Goal: Information Seeking & Learning: Learn about a topic

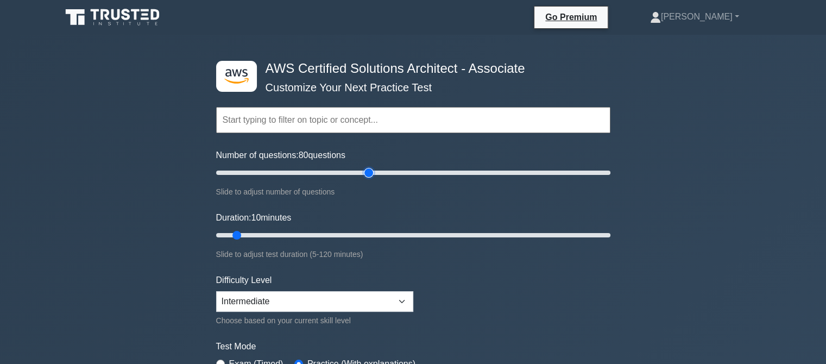
click at [366, 174] on input "Number of questions: 80 questions" at bounding box center [413, 172] width 394 height 13
drag, startPoint x: 366, startPoint y: 174, endPoint x: 294, endPoint y: 167, distance: 72.5
type input "40"
click at [294, 167] on input "Number of questions: 40 questions" at bounding box center [413, 172] width 394 height 13
click at [325, 230] on input "Duration: 10 minutes" at bounding box center [413, 235] width 394 height 13
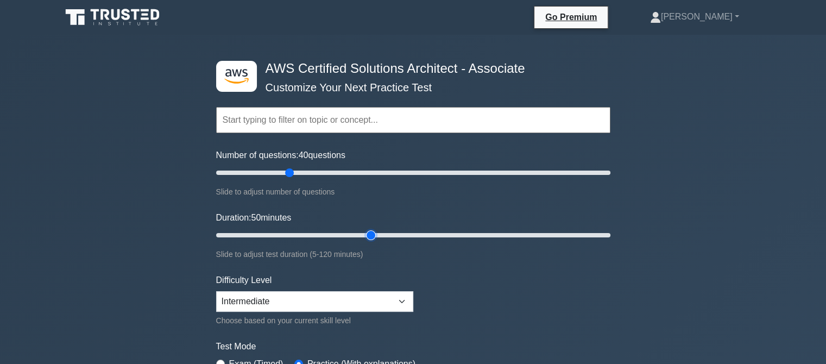
drag, startPoint x: 320, startPoint y: 233, endPoint x: 366, endPoint y: 234, distance: 45.1
type input "50"
click at [366, 234] on input "Duration: 50 minutes" at bounding box center [413, 235] width 394 height 13
click at [175, 268] on div ".st0{fill:#252F3E;} .st1{fill-rule:evenodd;clip-rule:evenodd;fill:#FF9900;} AWS…" at bounding box center [413, 361] width 826 height 653
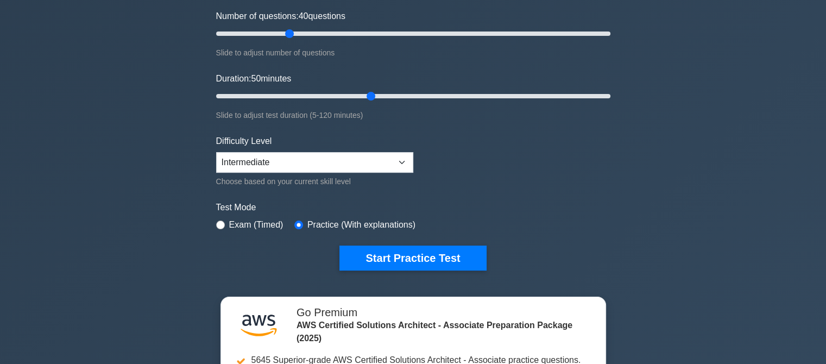
scroll to position [174, 0]
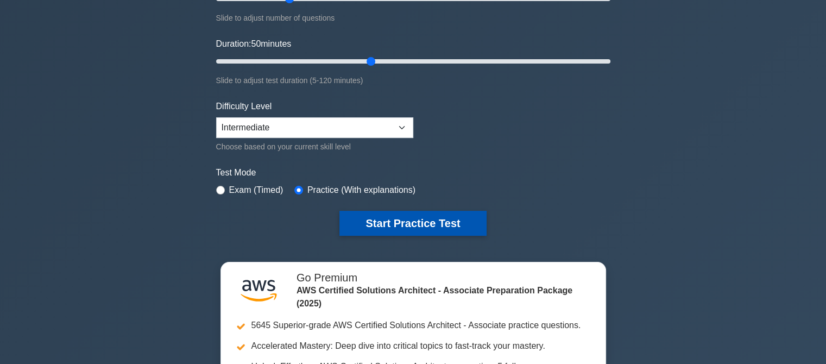
click at [434, 219] on button "Start Practice Test" at bounding box center [412, 223] width 147 height 25
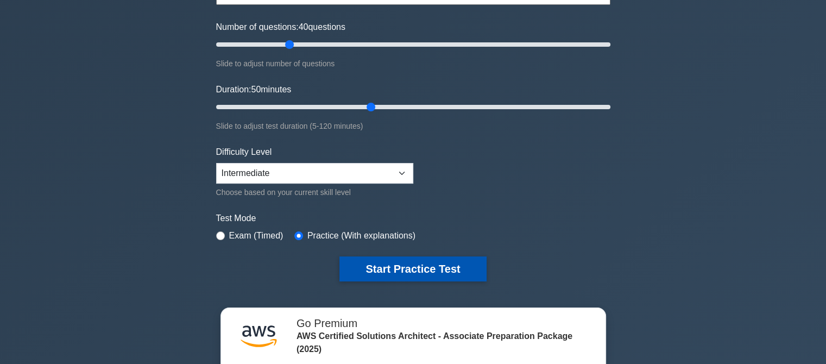
scroll to position [109, 0]
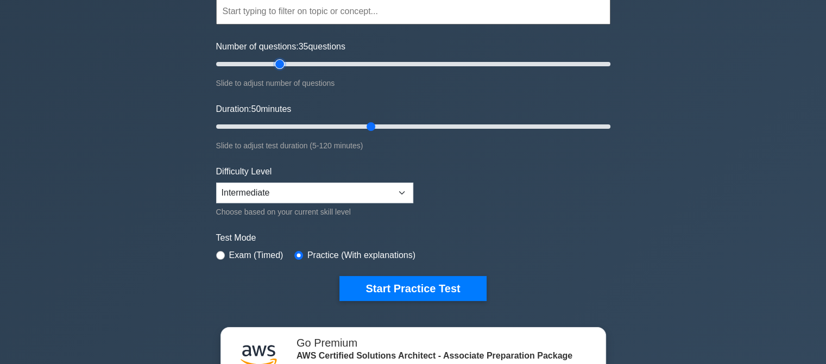
drag, startPoint x: 289, startPoint y: 64, endPoint x: 280, endPoint y: 64, distance: 8.7
type input "35"
click at [280, 64] on input "Number of questions: 35 questions" at bounding box center [413, 64] width 394 height 13
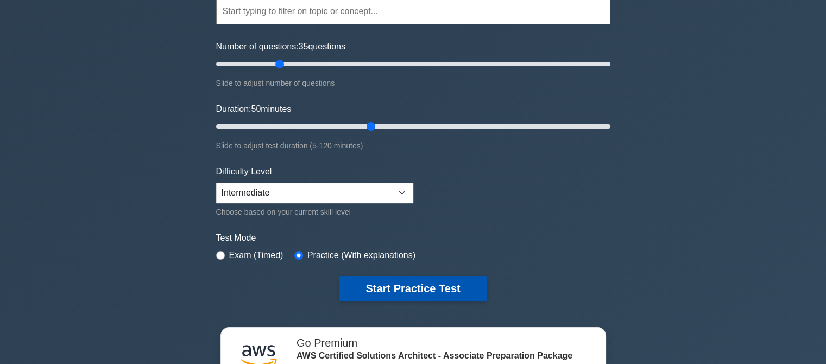
click at [416, 287] on button "Start Practice Test" at bounding box center [412, 288] width 147 height 25
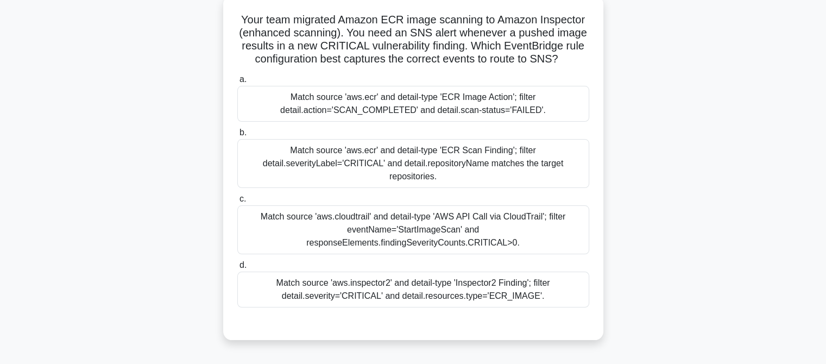
scroll to position [87, 0]
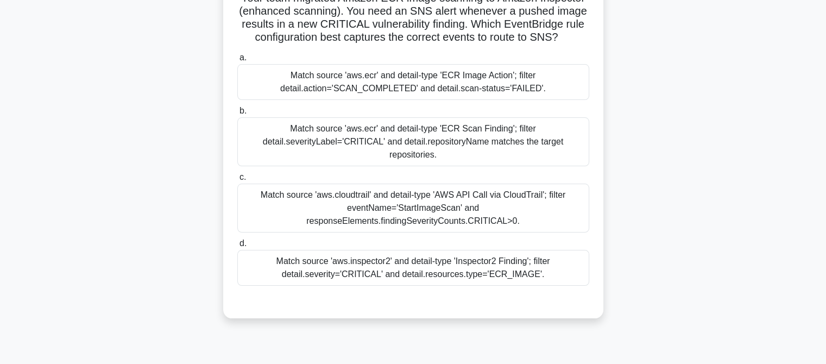
click at [492, 191] on div "Match source 'aws.cloudtrail' and detail-type 'AWS API Call via CloudTrail'; fi…" at bounding box center [413, 208] width 352 height 49
click at [237, 181] on input "c. Match source 'aws.cloudtrail' and detail-type 'AWS API Call via CloudTrail';…" at bounding box center [237, 177] width 0 height 7
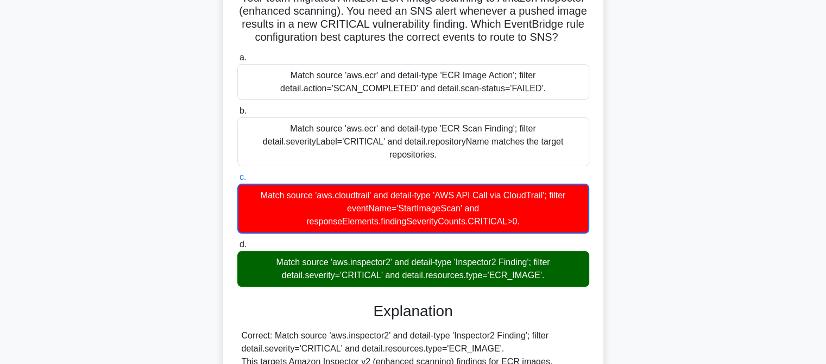
click at [237, 241] on input "d. Match source 'aws.inspector2' and detail-type 'Inspector2 Finding'; filter d…" at bounding box center [237, 244] width 0 height 7
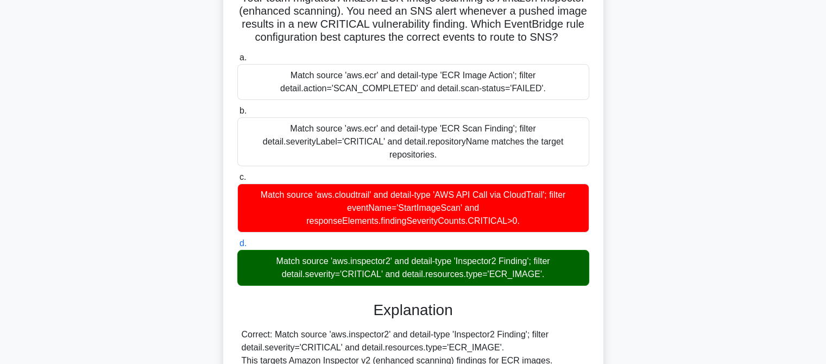
click at [237, 54] on input "a. Match source 'aws.ecr' and detail-type 'ECR Image Action'; filter detail.act…" at bounding box center [237, 57] width 0 height 7
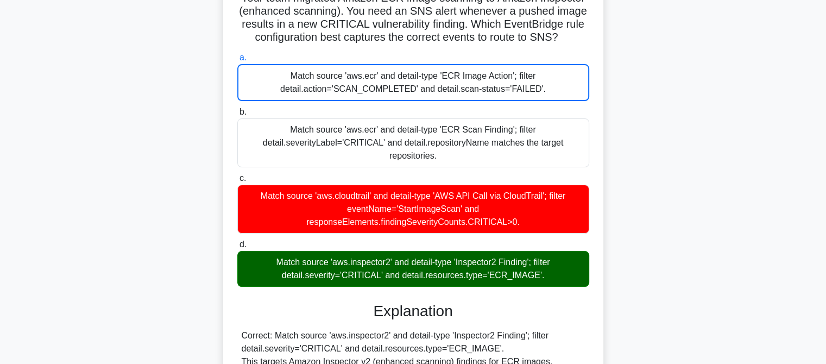
click at [490, 287] on div "a. Match source 'aws.ecr' and detail-type 'ECR Image Action'; filter detail.act…" at bounding box center [413, 169] width 365 height 240
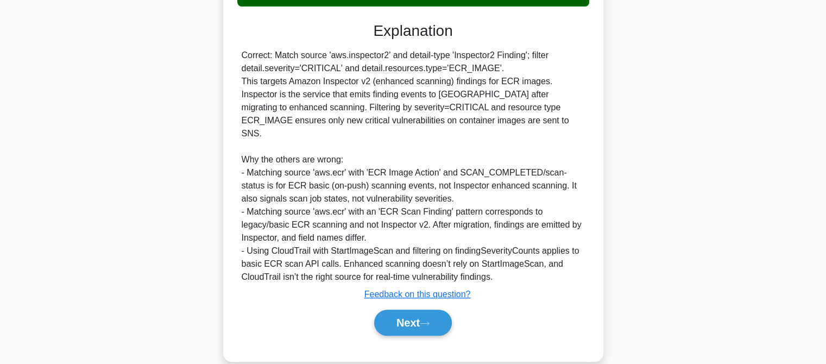
scroll to position [372, 0]
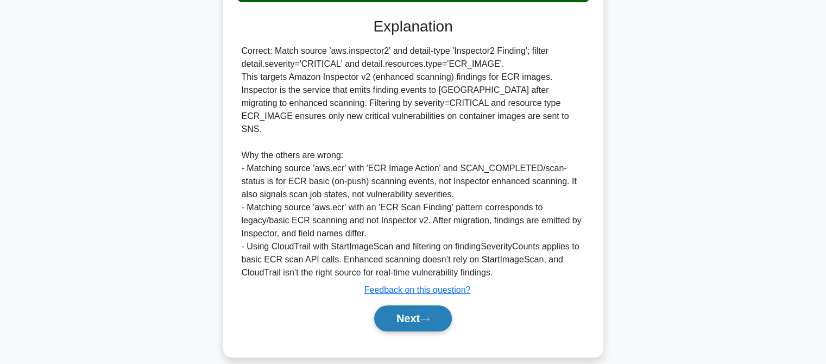
click at [425, 305] on button "Next" at bounding box center [413, 318] width 78 height 26
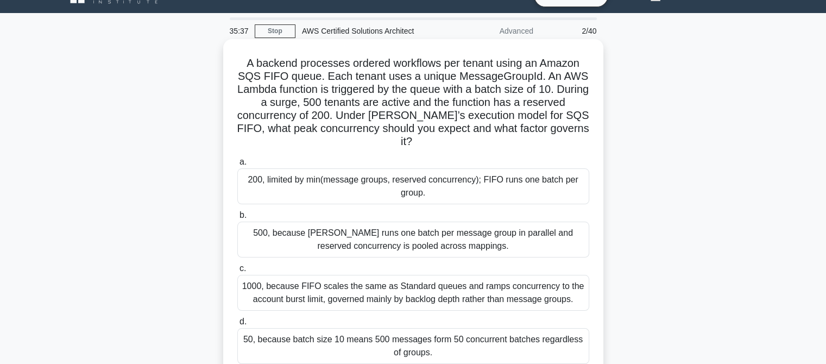
scroll to position [0, 0]
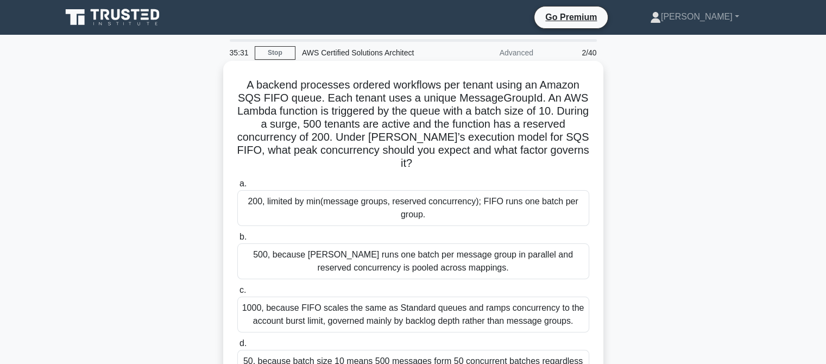
click at [354, 206] on div "200, limited by min(message groups, reserved concurrency); FIFO runs one batch …" at bounding box center [413, 208] width 352 height 36
click at [237, 187] on input "a. 200, limited by min(message groups, reserved concurrency); FIFO runs one bat…" at bounding box center [237, 183] width 0 height 7
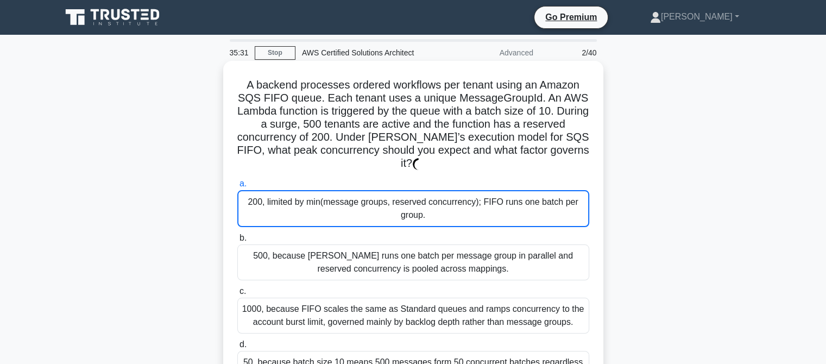
click at [237, 235] on input "b. 500, because Lambda runs one batch per message group in parallel and reserve…" at bounding box center [237, 238] width 0 height 7
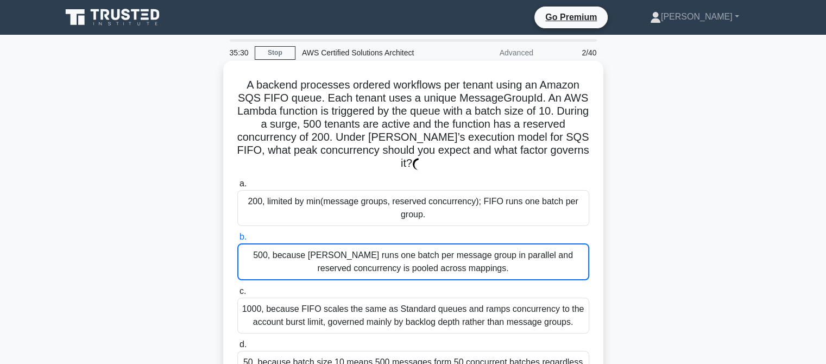
click at [237, 288] on input "c. 1000, because FIFO scales the same as Standard queues and ramps concurrency …" at bounding box center [237, 291] width 0 height 7
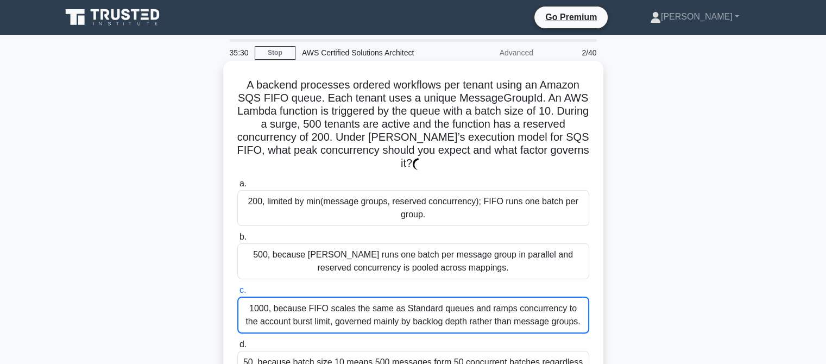
click at [237, 341] on input "d. 50, because batch size 10 means 500 messages form 50 concurrent batches rega…" at bounding box center [237, 344] width 0 height 7
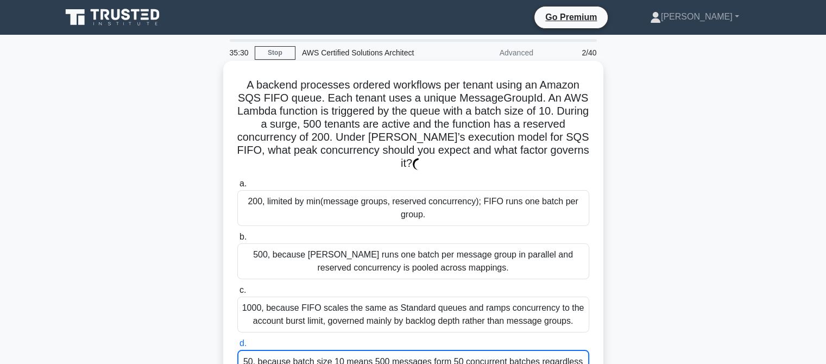
click at [237, 180] on input "a. 200, limited by min(message groups, reserved concurrency); FIFO runs one bat…" at bounding box center [237, 183] width 0 height 7
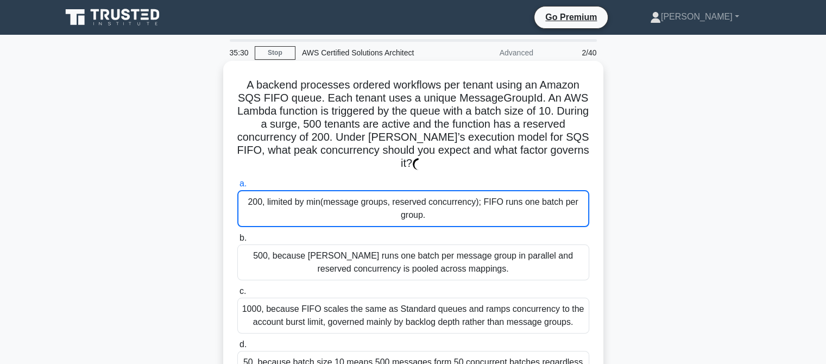
click at [237, 235] on input "b. 500, because Lambda runs one batch per message group in parallel and reserve…" at bounding box center [237, 238] width 0 height 7
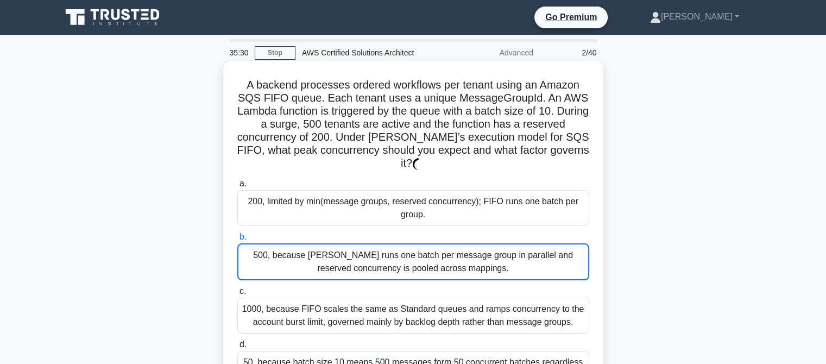
click at [237, 288] on input "c. 1000, because FIFO scales the same as Standard queues and ramps concurrency …" at bounding box center [237, 291] width 0 height 7
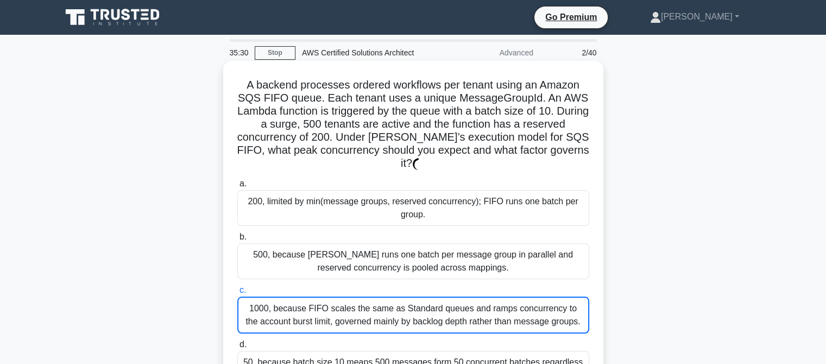
click at [237, 341] on input "d. 50, because batch size 10 means 500 messages form 50 concurrent batches rega…" at bounding box center [237, 344] width 0 height 7
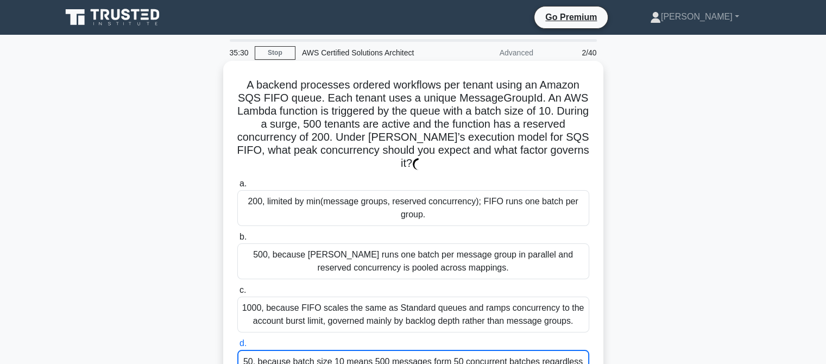
click at [237, 180] on input "a. 200, limited by min(message groups, reserved concurrency); FIFO runs one bat…" at bounding box center [237, 183] width 0 height 7
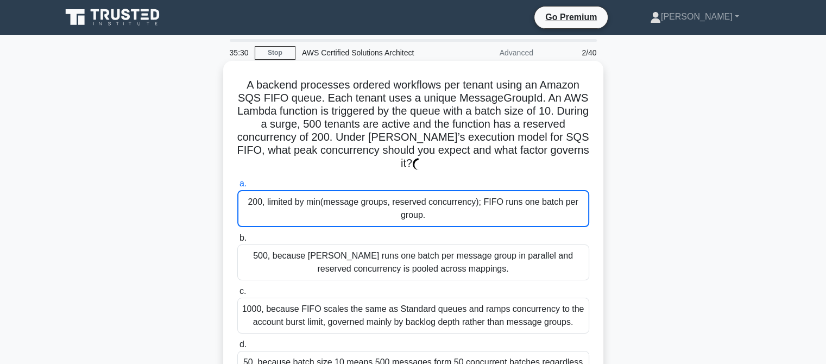
click at [237, 235] on input "b. 500, because Lambda runs one batch per message group in parallel and reserve…" at bounding box center [237, 238] width 0 height 7
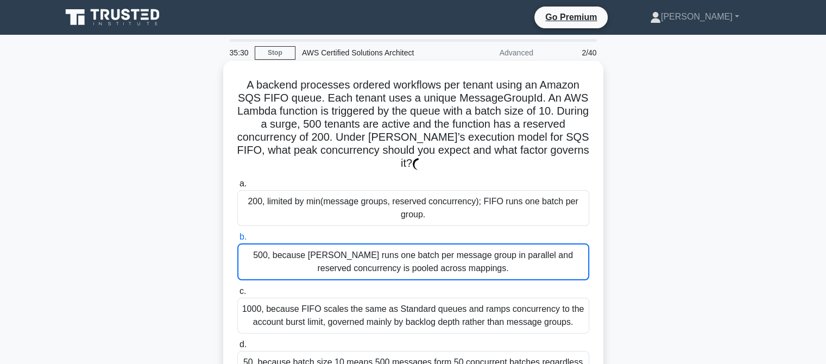
click at [237, 288] on input "c. 1000, because FIFO scales the same as Standard queues and ramps concurrency …" at bounding box center [237, 291] width 0 height 7
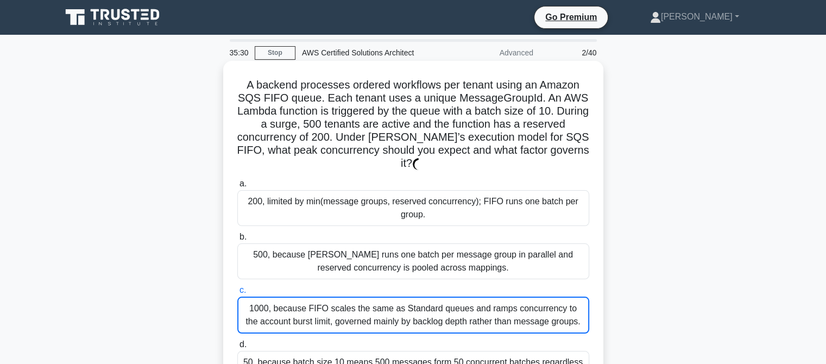
click at [237, 341] on input "d. 50, because batch size 10 means 500 messages form 50 concurrent batches rega…" at bounding box center [237, 344] width 0 height 7
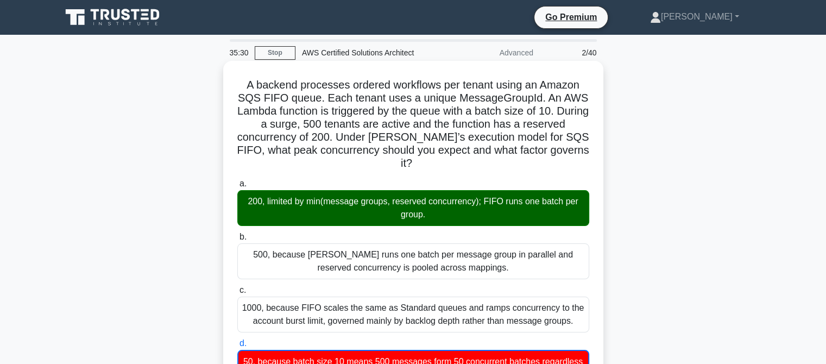
click at [237, 180] on input "a. 200, limited by min(message groups, reserved concurrency); FIFO runs one bat…" at bounding box center [237, 183] width 0 height 7
click at [237, 234] on input "b. 500, because Lambda runs one batch per message group in parallel and reserve…" at bounding box center [237, 237] width 0 height 7
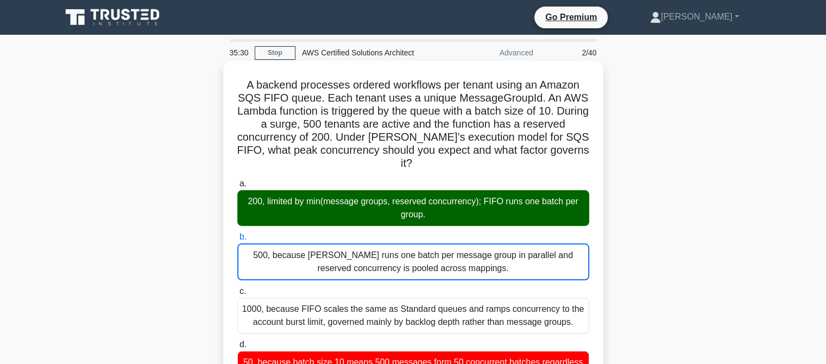
click at [237, 288] on input "c. 1000, because FIFO scales the same as Standard queues and ramps concurrency …" at bounding box center [237, 291] width 0 height 7
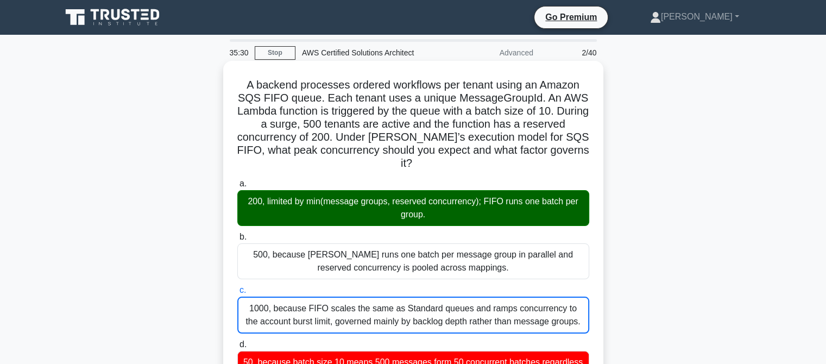
click at [237, 341] on input "d. 50, because batch size 10 means 500 messages form 50 concurrent batches rega…" at bounding box center [237, 344] width 0 height 7
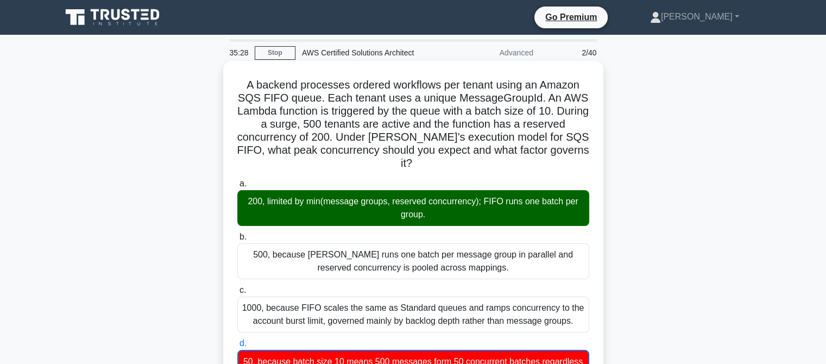
click at [524, 198] on div "200, limited by min(message groups, reserved concurrency); FIFO runs one batch …" at bounding box center [413, 208] width 352 height 36
click at [237, 187] on input "a. 200, limited by min(message groups, reserved concurrency); FIFO runs one bat…" at bounding box center [237, 183] width 0 height 7
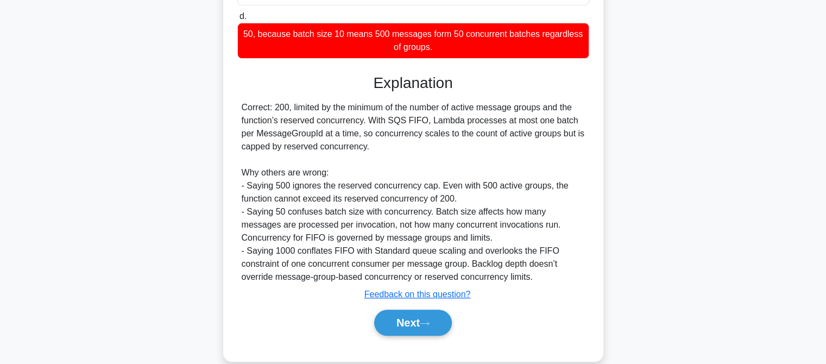
scroll to position [344, 0]
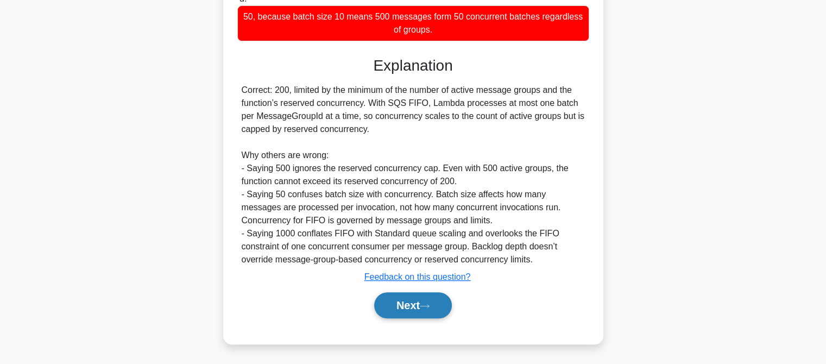
click at [402, 305] on button "Next" at bounding box center [413, 305] width 78 height 26
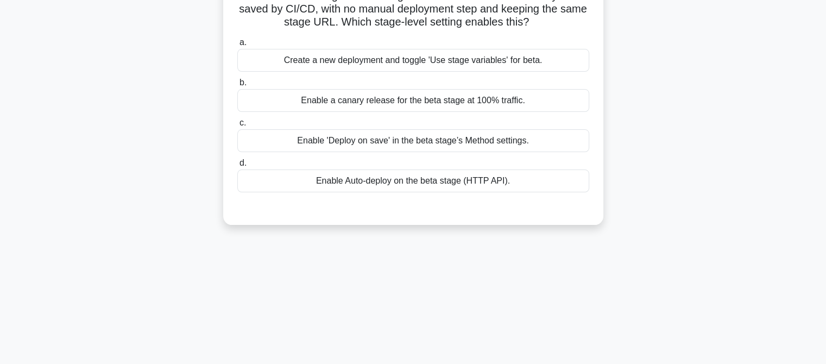
scroll to position [0, 0]
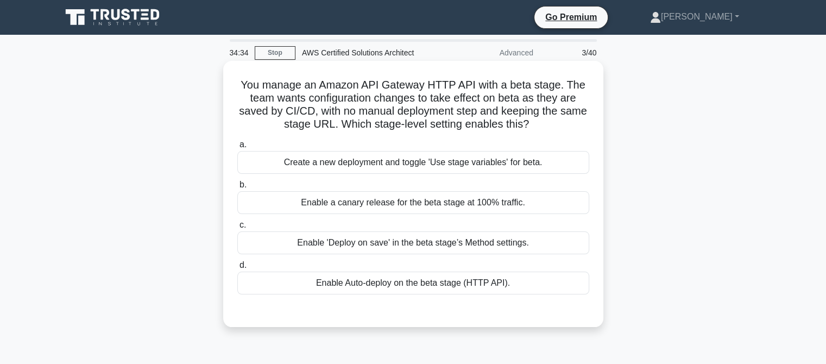
click at [407, 165] on div "Create a new deployment and toggle 'Use stage variables' for beta." at bounding box center [413, 162] width 352 height 23
click at [237, 148] on input "a. Create a new deployment and toggle 'Use stage variables' for beta." at bounding box center [237, 144] width 0 height 7
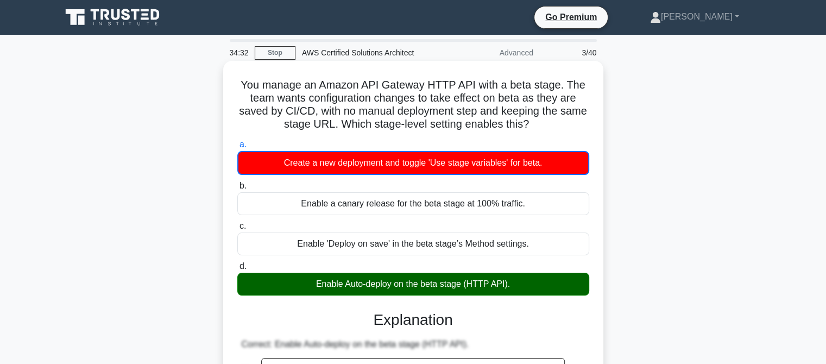
click at [445, 318] on h3 "Explanation" at bounding box center [413, 320] width 339 height 18
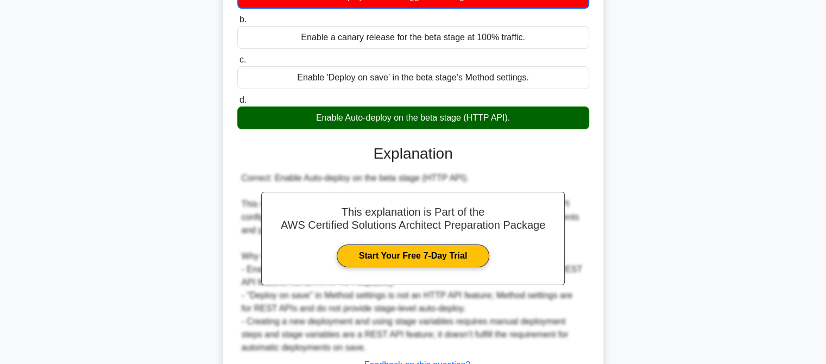
scroll to position [239, 0]
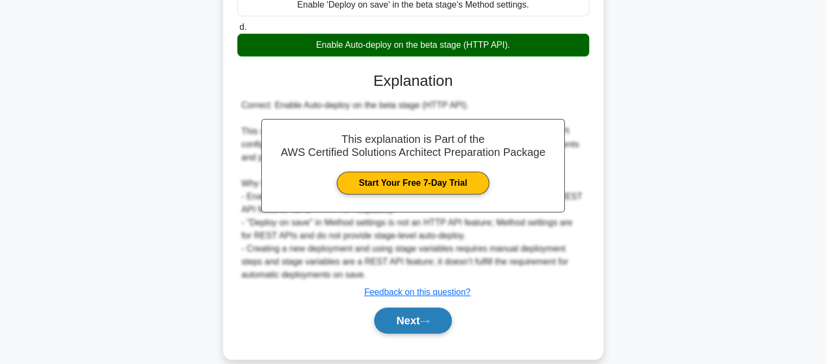
click at [445, 318] on button "Next" at bounding box center [413, 320] width 78 height 26
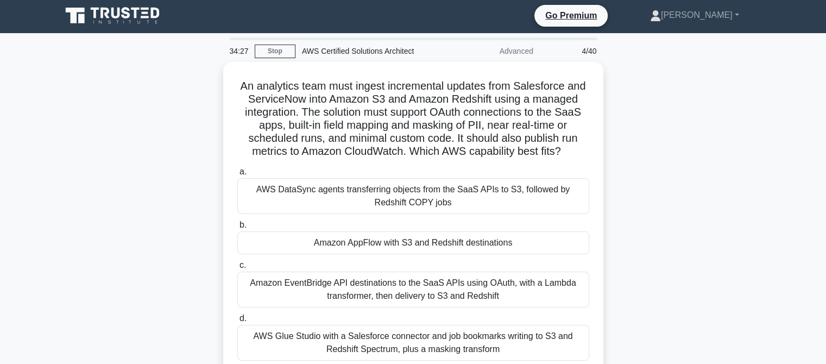
scroll to position [0, 0]
